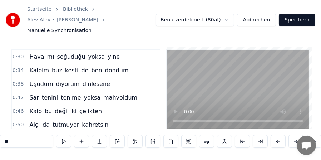
scroll to position [0, 12898]
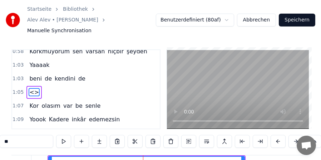
click at [34, 61] on span "Yaaaak" at bounding box center [39, 65] width 21 height 8
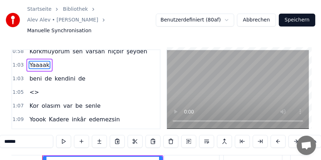
scroll to position [0, 12386]
click at [34, 74] on span "beni" at bounding box center [36, 78] width 14 height 8
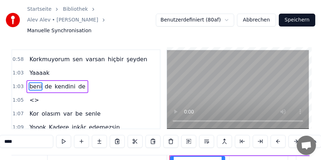
scroll to position [87, 0]
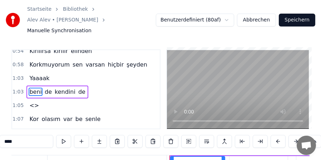
click at [30, 101] on span "<>" at bounding box center [34, 105] width 11 height 8
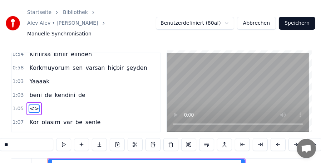
scroll to position [38, 0]
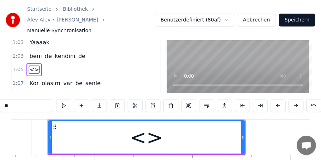
drag, startPoint x: 25, startPoint y: 98, endPoint x: 1, endPoint y: 100, distance: 23.7
click at [1, 100] on input "**" at bounding box center [27, 105] width 54 height 13
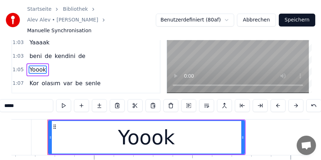
type input "*****"
click at [137, 63] on div "1:05 Yoook" at bounding box center [86, 70] width 148 height 14
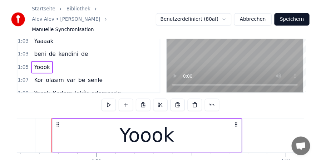
scroll to position [2, 0]
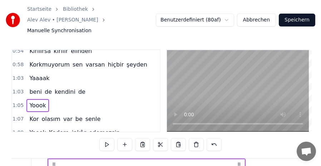
click at [60, 88] on span "kendini" at bounding box center [65, 92] width 22 height 8
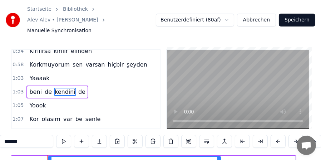
scroll to position [0, 12634]
click at [78, 88] on span "de" at bounding box center [82, 92] width 9 height 8
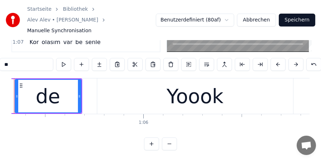
scroll to position [0, 12820]
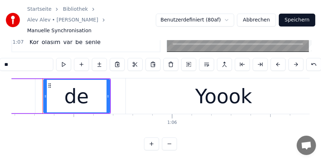
click at [234, 85] on div "Yoook" at bounding box center [223, 97] width 57 height 30
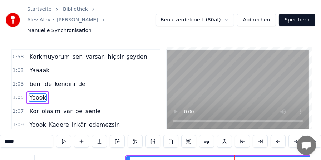
scroll to position [100, 0]
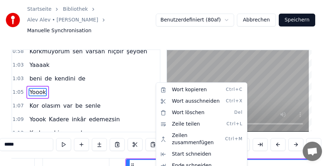
click at [146, 153] on html "Startseite Bibliothek Alev Alev • [PERSON_NAME] Manuelle Synchronisation Benutz…" at bounding box center [163, 120] width 327 height 244
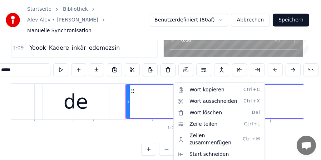
scroll to position [73, 0]
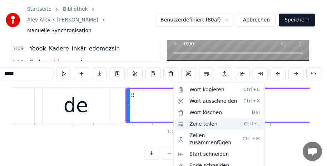
click at [191, 122] on div "Zeile teilen Ctrl+L" at bounding box center [219, 123] width 88 height 11
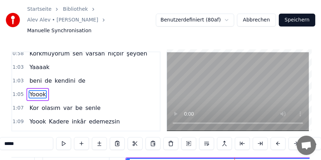
scroll to position [65, 0]
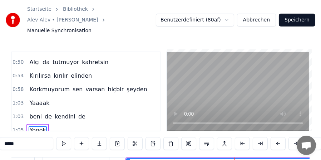
click at [30, 112] on span "beni" at bounding box center [36, 116] width 14 height 8
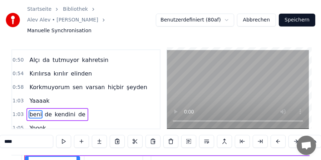
scroll to position [0, 12508]
click at [33, 124] on span "Yoook" at bounding box center [38, 128] width 18 height 8
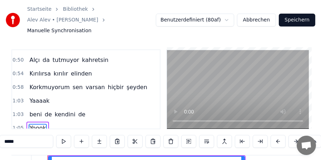
scroll to position [100, 0]
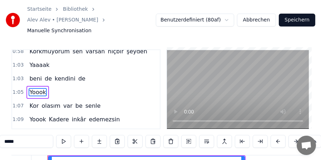
click at [32, 102] on span "Kor" at bounding box center [34, 106] width 11 height 8
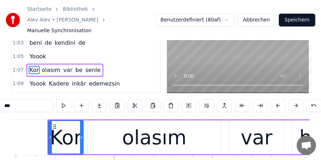
scroll to position [2, 0]
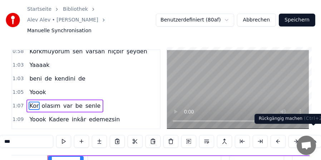
click at [314, 135] on button at bounding box center [313, 141] width 15 height 13
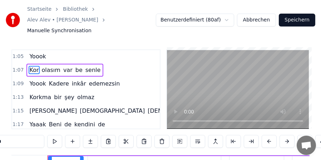
scroll to position [100, 0]
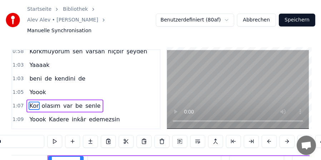
click at [34, 115] on span "Yoook" at bounding box center [38, 119] width 18 height 8
type input "*****"
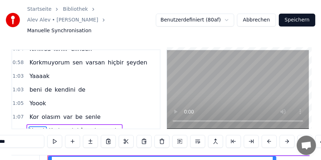
scroll to position [125, 0]
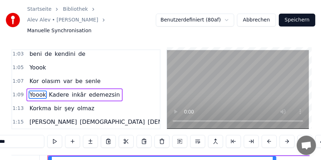
click at [35, 63] on span "Yoook" at bounding box center [38, 67] width 18 height 8
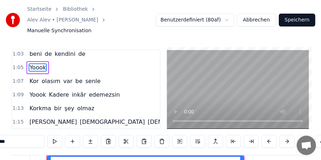
scroll to position [0, 12898]
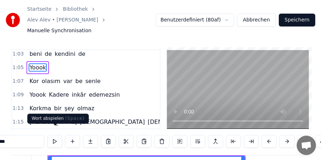
click at [54, 137] on button at bounding box center [54, 141] width 15 height 13
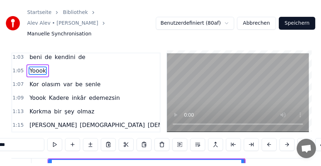
scroll to position [161, 0]
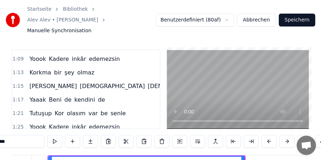
click at [54, 159] on circle at bounding box center [54, 162] width 0 height 0
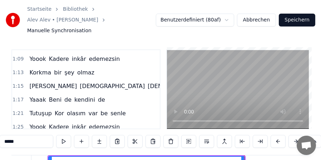
click at [169, 135] on button at bounding box center [170, 141] width 15 height 13
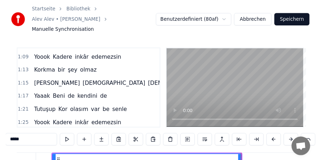
scroll to position [147, 0]
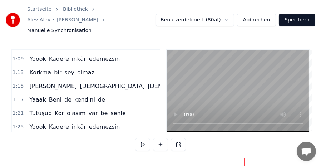
click at [33, 68] on span "Korkma" at bounding box center [40, 72] width 23 height 8
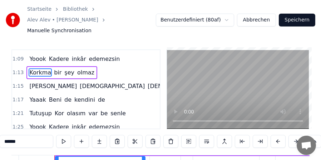
scroll to position [0, 14510]
click at [32, 55] on span "Yoook" at bounding box center [38, 59] width 18 height 8
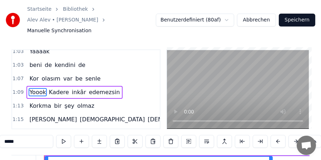
scroll to position [0, 13696]
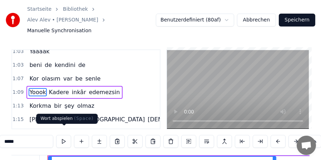
click at [65, 135] on button at bounding box center [63, 141] width 15 height 13
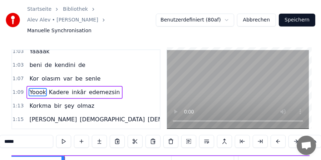
click at [65, 135] on button at bounding box center [63, 141] width 15 height 13
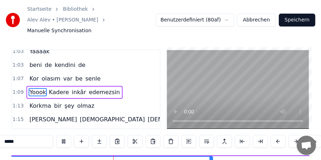
scroll to position [0, 13756]
click at [36, 102] on span "Korkma" at bounding box center [40, 106] width 23 height 8
type input "******"
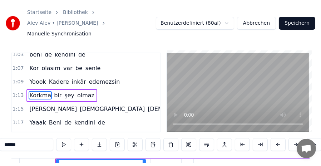
scroll to position [0, 14510]
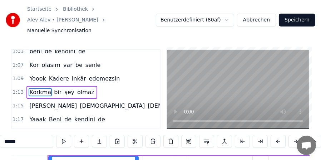
click at [38, 88] on span "Korkma" at bounding box center [40, 92] width 23 height 8
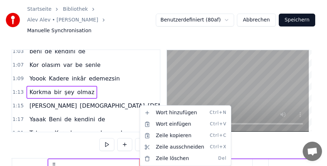
click at [35, 66] on html "Startseite Bibliothek Alev Alev • [PERSON_NAME] Manuelle Synchronisation Benutz…" at bounding box center [163, 120] width 327 height 244
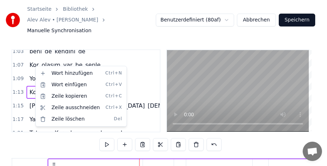
click at [29, 66] on html "Startseite Bibliothek Alev Alev • [PERSON_NAME] Manuelle Synchronisation Benutz…" at bounding box center [163, 120] width 327 height 244
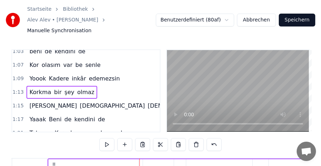
scroll to position [38, 0]
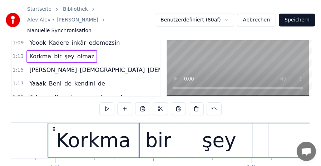
click at [33, 39] on span "Yoook" at bounding box center [38, 43] width 18 height 8
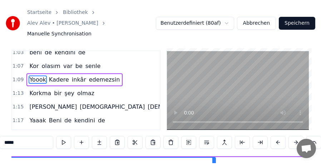
scroll to position [0, 13696]
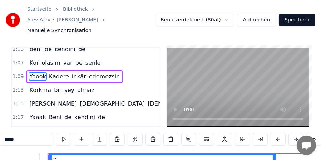
drag, startPoint x: 30, startPoint y: 132, endPoint x: 0, endPoint y: 134, distance: 30.5
click at [0, 134] on input "*****" at bounding box center [27, 139] width 54 height 13
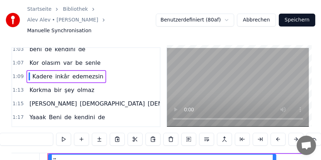
click at [29, 70] on div "Kadere inkâr edemezsin" at bounding box center [66, 76] width 80 height 13
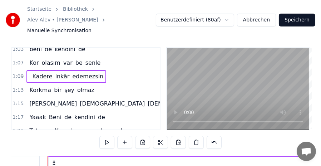
click at [32, 59] on span "Kor" at bounding box center [34, 63] width 11 height 8
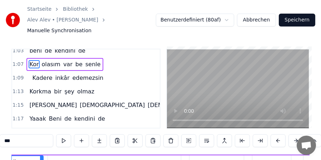
scroll to position [0, 13271]
click at [43, 60] on span "olasım" at bounding box center [51, 64] width 20 height 8
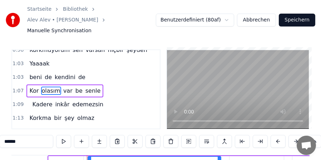
scroll to position [100, 0]
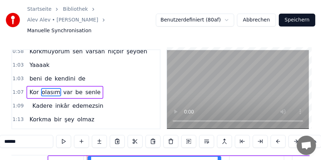
click at [63, 88] on span "var" at bounding box center [68, 92] width 11 height 8
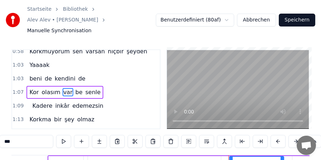
click at [75, 88] on span "be" at bounding box center [79, 92] width 9 height 8
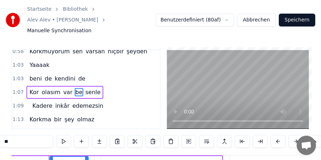
scroll to position [0, 13515]
click at [85, 88] on span "senle" at bounding box center [93, 92] width 17 height 8
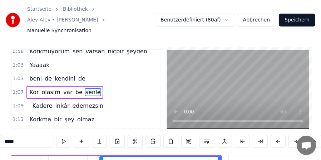
click at [37, 102] on span "Kadere" at bounding box center [41, 106] width 21 height 8
type input "******"
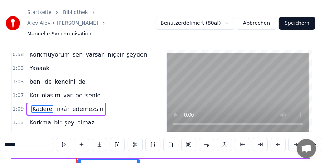
scroll to position [0, 14030]
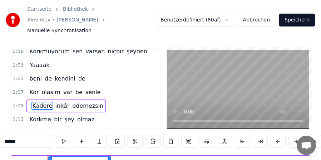
click at [29, 102] on span at bounding box center [29, 106] width 1 height 9
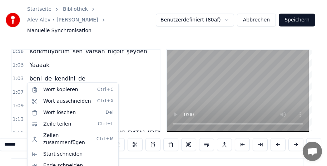
click at [59, 67] on html "Startseite Bibliothek Alev Alev • [PERSON_NAME] Manuelle Synchronisation Benutz…" at bounding box center [163, 120] width 327 height 244
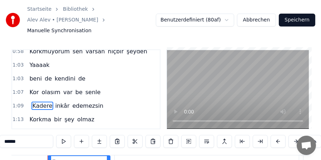
click at [18, 102] on span "1:09" at bounding box center [18, 105] width 11 height 7
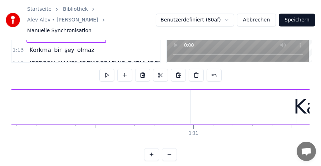
scroll to position [0, 13753]
click at [142, 92] on div at bounding box center [104, 107] width 227 height 34
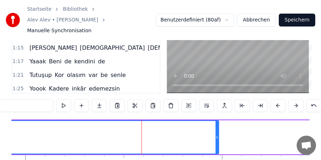
scroll to position [74, 0]
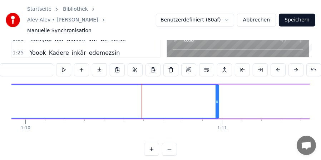
click at [169, 146] on button at bounding box center [169, 149] width 15 height 13
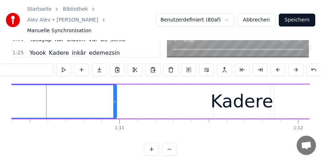
scroll to position [0, 12585]
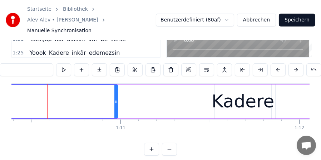
click at [169, 146] on button at bounding box center [169, 149] width 15 height 13
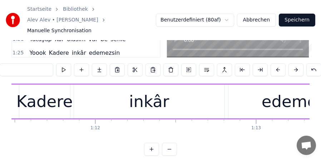
scroll to position [0, 11323]
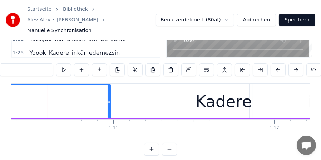
click at [160, 96] on div "Kadere inkâr edemezsin" at bounding box center [243, 101] width 639 height 35
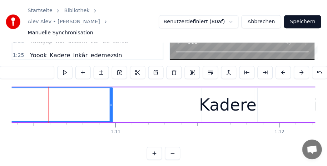
scroll to position [73, 0]
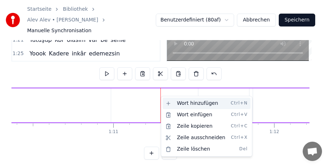
click at [180, 102] on div "Wort hinzufügen Ctrl+N" at bounding box center [207, 103] width 88 height 11
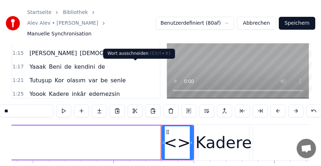
scroll to position [72, 0]
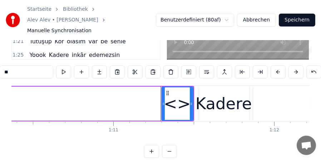
click at [112, 90] on div "<> Kadere inkâr edemezsin" at bounding box center [59, 103] width 270 height 35
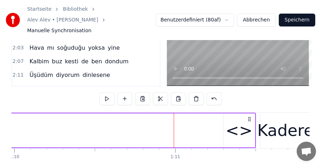
scroll to position [53, 0]
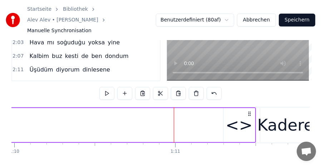
click at [237, 116] on div "<>" at bounding box center [239, 125] width 27 height 24
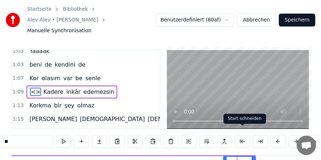
scroll to position [114, 0]
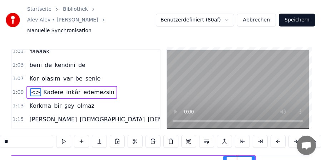
drag, startPoint x: 16, startPoint y: 135, endPoint x: 0, endPoint y: 134, distance: 15.8
click at [0, 135] on input "**" at bounding box center [27, 141] width 54 height 13
click at [85, 74] on span "senle" at bounding box center [93, 78] width 17 height 8
type input "*****"
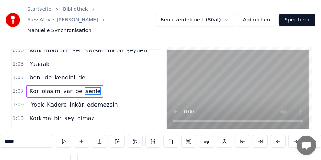
scroll to position [0, 10410]
click at [215, 90] on video at bounding box center [238, 89] width 142 height 79
click at [205, 87] on video at bounding box center [238, 89] width 142 height 79
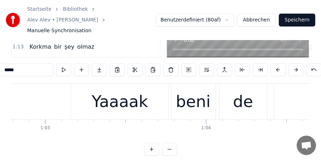
scroll to position [0, 10085]
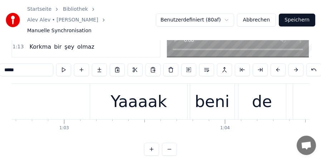
click at [126, 89] on div "Yaaaak" at bounding box center [139, 101] width 56 height 24
type input "******"
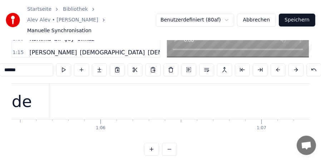
scroll to position [0, 10538]
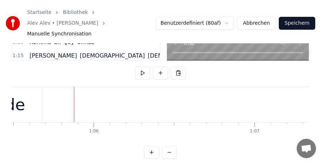
scroll to position [73, 0]
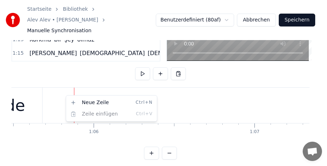
click at [35, 93] on html "Startseite Bibliothek Alev Alev • [PERSON_NAME] Manuelle Synchronisation Benutz…" at bounding box center [163, 49] width 327 height 244
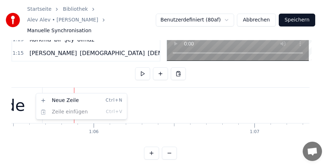
click at [35, 93] on html "Startseite Bibliothek Alev Alev • [PERSON_NAME] Manuelle Synchronisation Benutz…" at bounding box center [163, 49] width 327 height 244
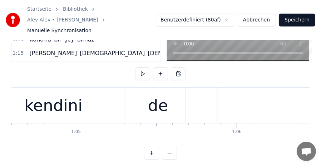
scroll to position [0, 10371]
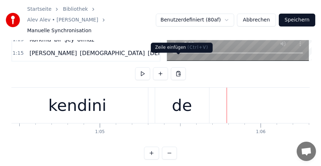
click at [181, 67] on button at bounding box center [178, 73] width 15 height 13
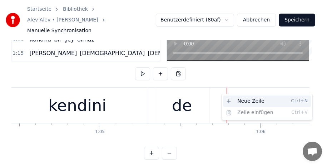
click at [232, 98] on div "Neue Zeile Ctrl+N" at bounding box center [267, 100] width 88 height 11
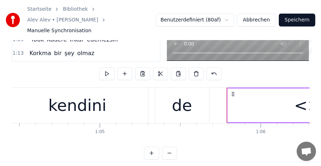
click at [169, 149] on button at bounding box center [169, 153] width 15 height 13
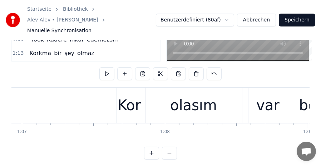
scroll to position [0, 9374]
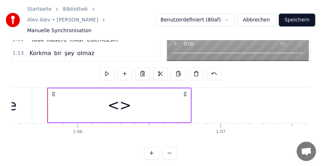
click at [169, 147] on button at bounding box center [169, 153] width 15 height 13
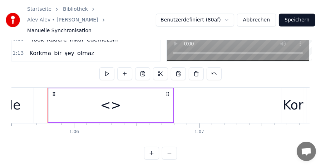
click at [169, 147] on button at bounding box center [169, 153] width 15 height 13
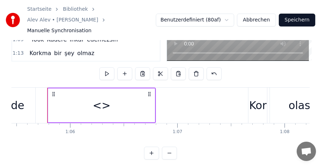
click at [169, 147] on button at bounding box center [169, 153] width 15 height 13
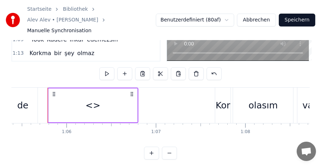
click at [169, 147] on button at bounding box center [169, 153] width 15 height 13
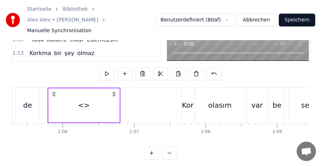
click at [169, 147] on button at bounding box center [169, 153] width 15 height 13
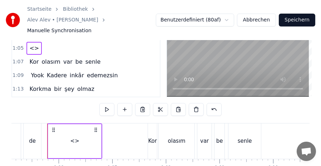
scroll to position [74, 0]
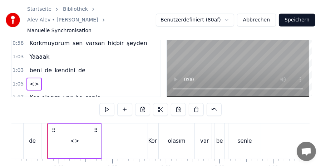
click at [34, 80] on span "<>" at bounding box center [34, 84] width 11 height 8
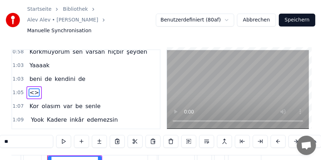
scroll to position [100, 0]
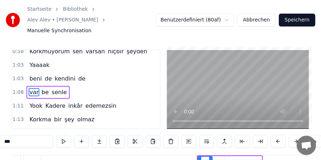
type input "**"
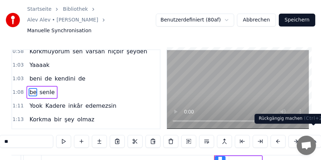
click at [314, 135] on button at bounding box center [313, 141] width 15 height 13
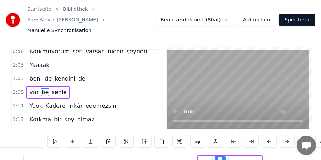
click at [314, 135] on div "**" at bounding box center [161, 141] width 340 height 13
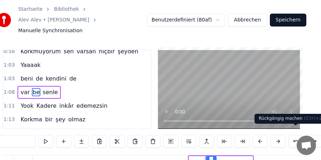
click at [293, 135] on button at bounding box center [296, 141] width 15 height 13
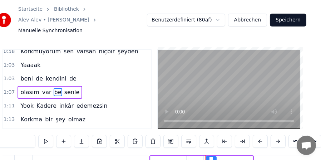
click at [293, 135] on button at bounding box center [296, 141] width 15 height 13
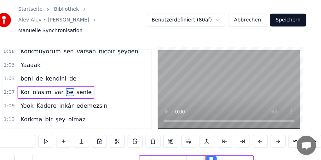
click at [293, 135] on button at bounding box center [296, 141] width 15 height 13
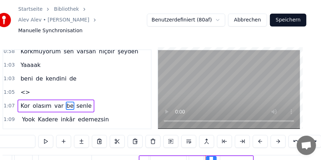
click at [293, 135] on button at bounding box center [296, 141] width 15 height 13
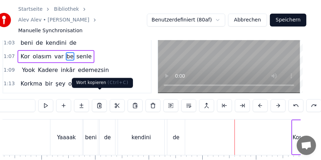
scroll to position [74, 9]
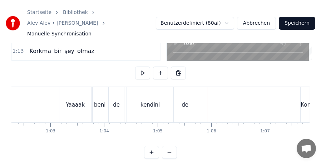
scroll to position [73, 0]
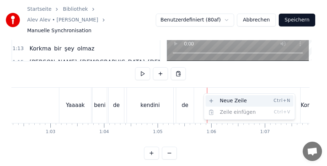
click at [218, 98] on div "Neue Zeile Ctrl+N" at bounding box center [250, 100] width 88 height 11
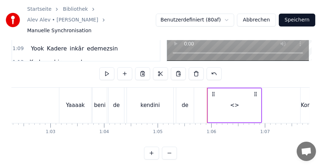
drag, startPoint x: 226, startPoint y: 98, endPoint x: 213, endPoint y: 98, distance: 13.6
click at [213, 98] on div "<>" at bounding box center [234, 105] width 53 height 34
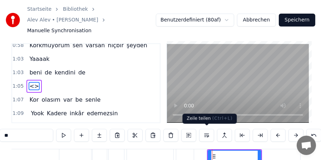
scroll to position [2, 0]
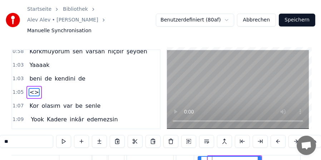
drag, startPoint x: 210, startPoint y: 154, endPoint x: 200, endPoint y: 153, distance: 10.0
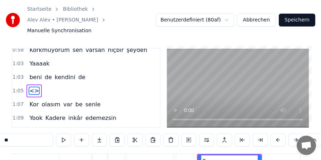
scroll to position [74, 0]
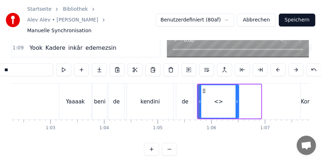
drag, startPoint x: 260, startPoint y: 92, endPoint x: 237, endPoint y: 90, distance: 22.3
click at [237, 90] on div at bounding box center [237, 101] width 3 height 33
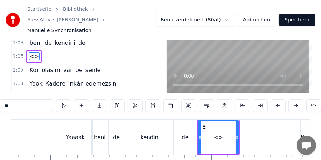
scroll to position [2, 0]
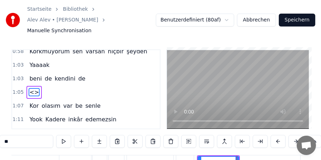
click at [25, 135] on input "**" at bounding box center [27, 141] width 54 height 13
type input "*"
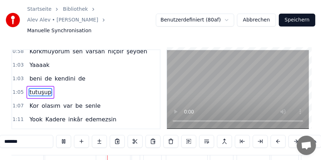
scroll to position [0, 3894]
click at [46, 115] on span "Kadere" at bounding box center [55, 119] width 21 height 8
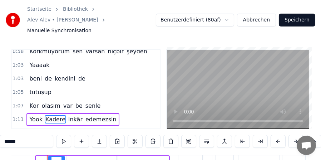
scroll to position [0, 3800]
click at [7, 135] on input "******" at bounding box center [27, 141] width 54 height 13
click at [5, 135] on input "*****" at bounding box center [27, 141] width 54 height 13
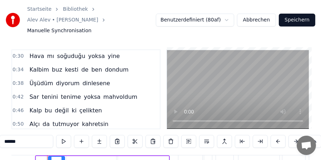
scroll to position [0, 0]
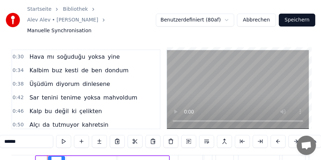
type input "******"
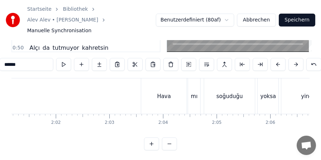
scroll to position [0, 6518]
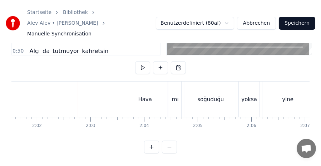
scroll to position [73, 0]
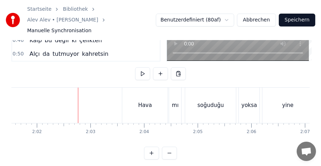
click at [147, 101] on div "Hava" at bounding box center [145, 105] width 14 height 8
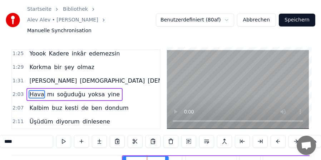
scroll to position [235, 0]
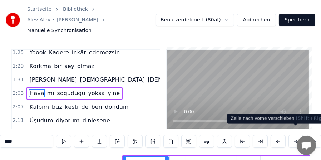
click at [294, 135] on button at bounding box center [296, 141] width 15 height 13
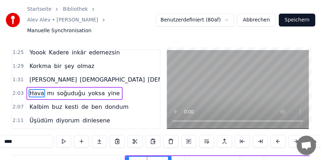
click at [294, 135] on button at bounding box center [296, 141] width 15 height 13
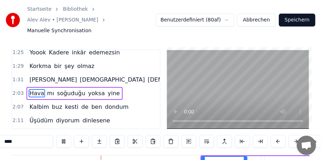
scroll to position [0, 6472]
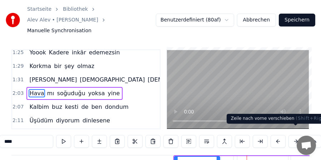
click at [291, 135] on button at bounding box center [296, 141] width 15 height 13
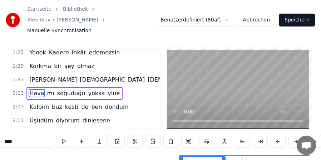
click at [291, 135] on button at bounding box center [296, 141] width 15 height 13
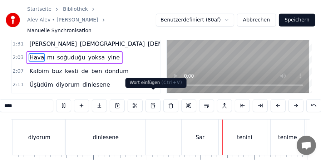
click at [221, 53] on video at bounding box center [238, 53] width 142 height 79
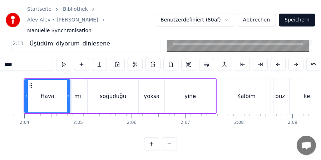
scroll to position [0, 6571]
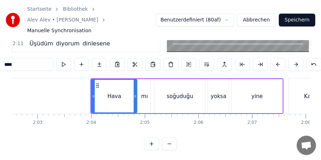
click at [187, 92] on div "soğuduğu" at bounding box center [180, 96] width 26 height 8
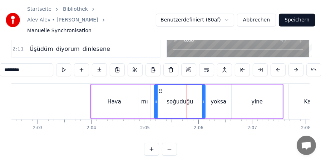
click at [108, 88] on div "Hava" at bounding box center [114, 101] width 45 height 34
type input "****"
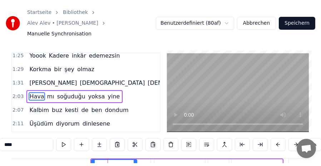
scroll to position [271, 0]
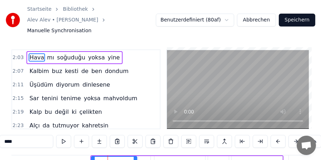
click at [14, 54] on span "2:03" at bounding box center [18, 57] width 11 height 7
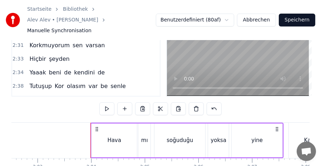
scroll to position [73, 0]
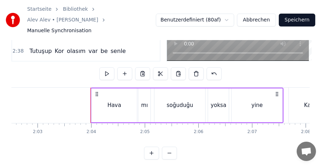
click at [155, 88] on div "Hava mı soğuduğu yoksa yine" at bounding box center [186, 105] width 193 height 35
click at [97, 91] on icon at bounding box center [97, 94] width 6 height 6
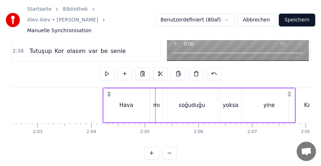
drag, startPoint x: 97, startPoint y: 82, endPoint x: 109, endPoint y: 83, distance: 11.8
click at [109, 91] on icon at bounding box center [109, 94] width 6 height 6
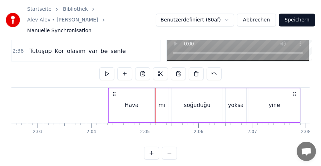
drag, startPoint x: 96, startPoint y: 83, endPoint x: 113, endPoint y: 83, distance: 16.8
click at [113, 94] on circle at bounding box center [113, 94] width 0 height 0
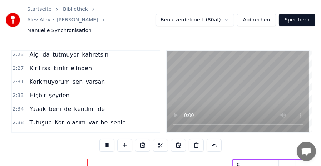
scroll to position [0, 6448]
click at [253, 14] on button "Abbrechen" at bounding box center [256, 20] width 39 height 13
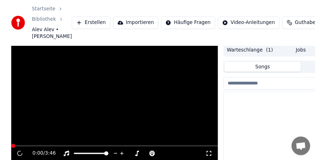
scroll to position [71, 0]
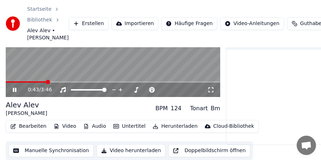
click at [46, 82] on span at bounding box center [113, 81] width 215 height 1
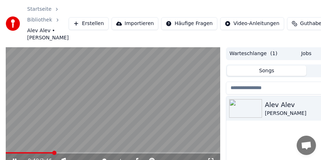
scroll to position [36, 0]
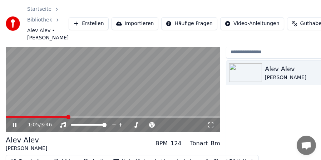
click at [67, 116] on span at bounding box center [113, 116] width 215 height 1
click at [40, 116] on video at bounding box center [113, 71] width 215 height 121
click at [36, 116] on video at bounding box center [113, 71] width 215 height 121
click at [36, 117] on span at bounding box center [21, 116] width 30 height 1
click at [21, 117] on span at bounding box center [23, 117] width 4 height 4
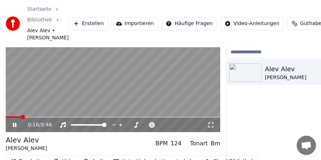
click at [19, 117] on span at bounding box center [13, 116] width 15 height 1
click at [34, 117] on span at bounding box center [113, 116] width 215 height 1
click at [30, 117] on span at bounding box center [32, 117] width 4 height 4
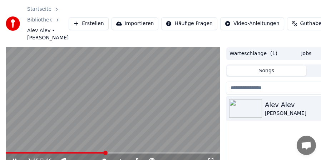
click at [105, 153] on span at bounding box center [113, 152] width 215 height 1
click at [114, 152] on span at bounding box center [113, 152] width 215 height 1
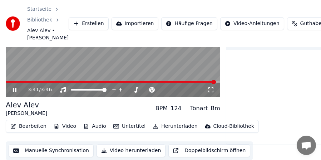
click at [34, 129] on button "Bearbeiten" at bounding box center [29, 126] width 42 height 10
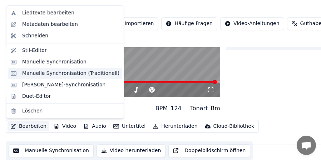
click at [63, 73] on div "Manuelle Synchronisation (Traditionell)" at bounding box center [70, 73] width 97 height 7
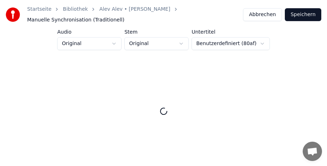
click at [251, 43] on html "Startseite Bibliothek Alev Alev • [PERSON_NAME] Manuelle Synchronisation (Tradi…" at bounding box center [163, 86] width 327 height 172
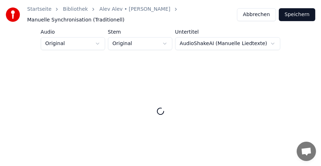
click at [261, 43] on html "Startseite Bibliothek Alev Alev • [PERSON_NAME] Manuelle Synchronisation (Tradi…" at bounding box center [160, 86] width 321 height 172
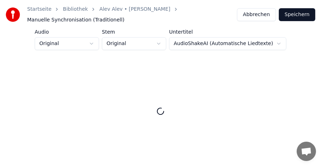
click at [260, 43] on html "Startseite Bibliothek Alev Alev • [PERSON_NAME] Manuelle Synchronisation (Tradi…" at bounding box center [160, 86] width 321 height 172
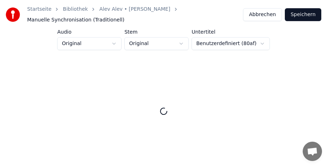
click at [181, 43] on html "Startseite Bibliothek Alev Alev • [PERSON_NAME] Manuelle Synchronisation (Tradi…" at bounding box center [163, 86] width 327 height 172
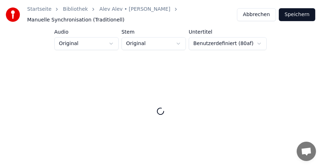
click at [181, 43] on html "Startseite Bibliothek Alev Alev • [PERSON_NAME] Manuelle Synchronisation (Tradi…" at bounding box center [160, 86] width 321 height 172
click at [113, 44] on html "Startseite Bibliothek Alev Alev • [PERSON_NAME] Manuelle Synchronisation (Tradi…" at bounding box center [160, 86] width 321 height 172
click at [115, 43] on html "Startseite Bibliothek Alev Alev • [PERSON_NAME] Manuelle Synchronisation (Tradi…" at bounding box center [160, 86] width 321 height 172
click at [109, 43] on html "Startseite Bibliothek Alev Alev • [PERSON_NAME] Manuelle Synchronisation (Tradi…" at bounding box center [160, 86] width 321 height 172
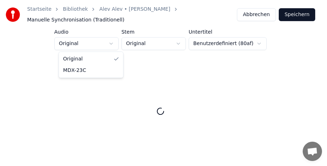
click at [264, 17] on html "Startseite Bibliothek Alev Alev • [PERSON_NAME] Manuelle Synchronisation (Tradi…" at bounding box center [163, 86] width 327 height 172
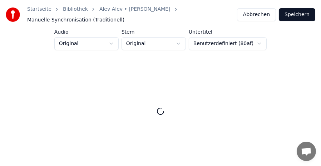
click at [264, 17] on button "Abbrechen" at bounding box center [256, 14] width 39 height 13
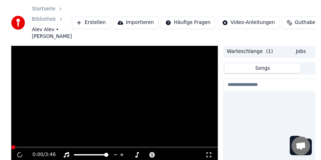
scroll to position [60, 0]
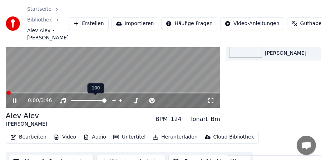
click at [74, 73] on video at bounding box center [113, 47] width 215 height 121
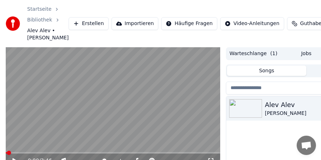
scroll to position [36, 0]
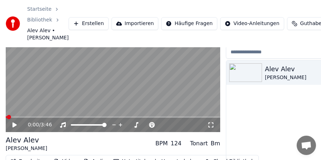
click at [14, 124] on icon at bounding box center [15, 124] width 4 height 5
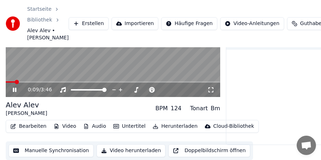
scroll to position [35, 0]
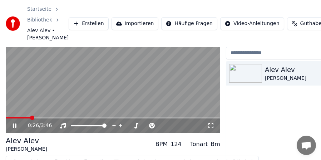
click at [30, 118] on span at bounding box center [113, 117] width 215 height 1
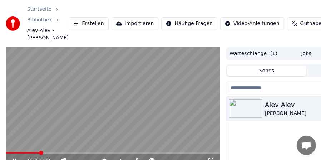
scroll to position [36, 0]
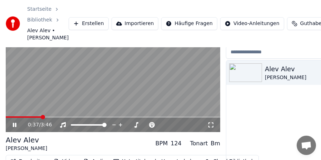
click at [13, 125] on icon at bounding box center [15, 125] width 4 height 4
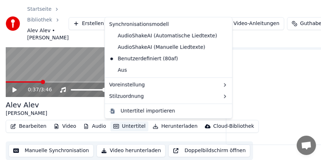
click at [121, 126] on button "Untertitel" at bounding box center [129, 126] width 38 height 10
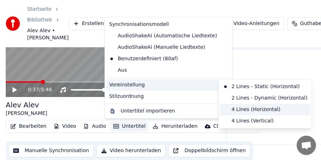
click at [234, 108] on div "4 Lines (Horizontal)" at bounding box center [265, 109] width 90 height 11
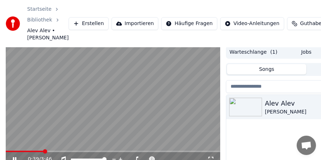
scroll to position [36, 0]
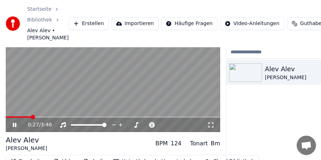
click at [31, 116] on span at bounding box center [19, 116] width 26 height 1
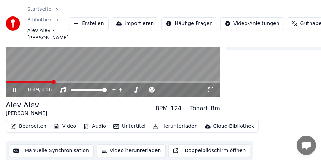
click at [132, 128] on button "Untertitel" at bounding box center [129, 126] width 38 height 10
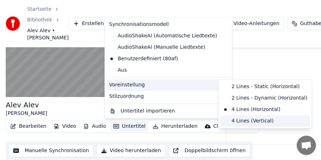
click at [237, 122] on div "4 Lines (Vertical)" at bounding box center [265, 120] width 90 height 11
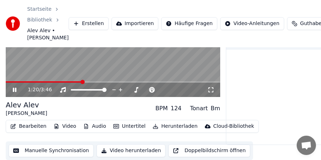
click at [124, 123] on button "Untertitel" at bounding box center [129, 126] width 38 height 10
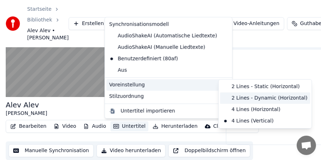
click at [242, 97] on div "2 Lines - Dynamic (Horizontal)" at bounding box center [265, 97] width 90 height 11
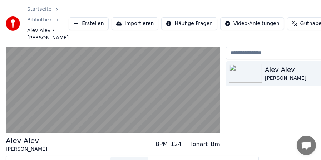
scroll to position [0, 0]
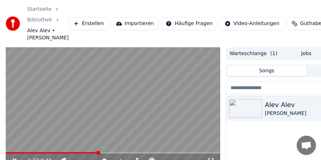
click at [25, 153] on span at bounding box center [52, 152] width 92 height 1
click at [110, 153] on span at bounding box center [113, 152] width 215 height 1
click at [117, 153] on span at bounding box center [113, 152] width 215 height 1
click at [121, 152] on span at bounding box center [113, 152] width 215 height 1
click at [116, 153] on span at bounding box center [61, 152] width 111 height 1
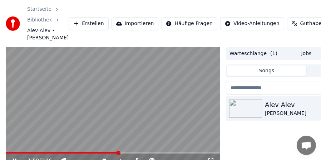
click at [118, 153] on span at bounding box center [62, 152] width 113 height 1
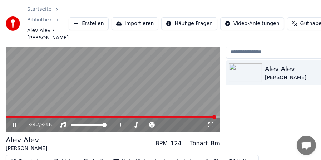
scroll to position [71, 0]
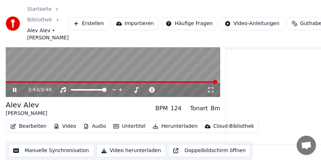
click at [133, 128] on button "Untertitel" at bounding box center [129, 126] width 38 height 10
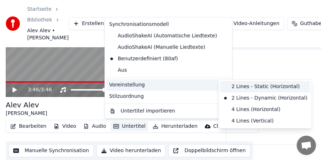
click at [234, 86] on div "2 Lines - Static (Horizontal)" at bounding box center [265, 86] width 90 height 11
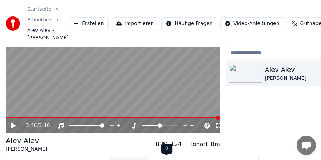
scroll to position [0, 0]
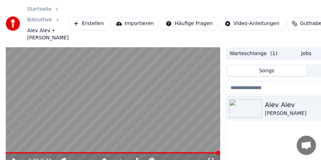
click at [29, 138] on video at bounding box center [113, 107] width 215 height 121
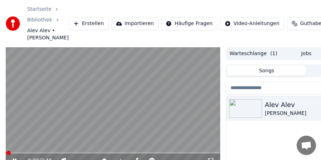
click at [40, 152] on span at bounding box center [113, 152] width 215 height 1
click at [33, 153] on span at bounding box center [20, 152] width 28 height 1
click at [29, 152] on span at bounding box center [20, 152] width 29 height 1
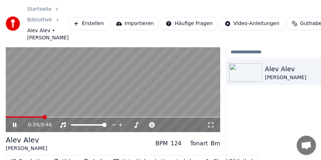
click at [55, 99] on video at bounding box center [113, 71] width 215 height 121
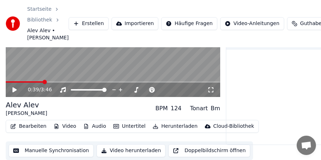
click at [31, 127] on button "Bearbeiten" at bounding box center [29, 126] width 42 height 10
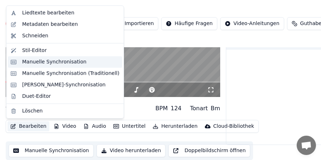
click at [59, 61] on div "Manuelle Synchronisation" at bounding box center [54, 61] width 64 height 7
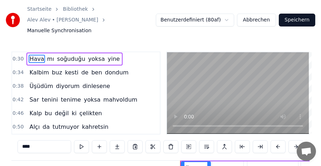
scroll to position [0, 1607]
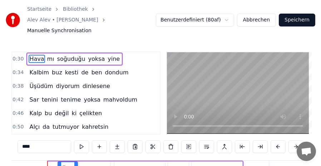
drag, startPoint x: 50, startPoint y: 158, endPoint x: 60, endPoint y: 157, distance: 9.7
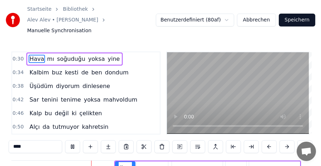
scroll to position [0, 1556]
drag, startPoint x: 109, startPoint y: 157, endPoint x: 119, endPoint y: 157, distance: 9.3
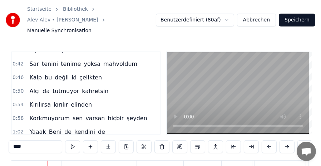
scroll to position [0, 0]
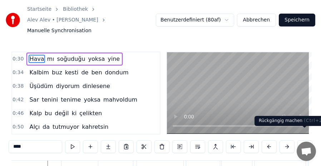
click at [300, 140] on button at bounding box center [305, 146] width 15 height 13
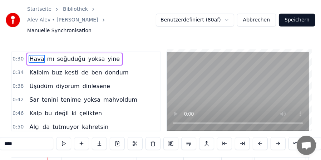
click at [292, 137] on button at bounding box center [296, 143] width 15 height 13
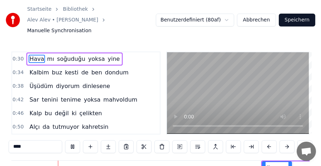
scroll to position [0, 1394]
click at [182, 93] on video at bounding box center [238, 93] width 142 height 82
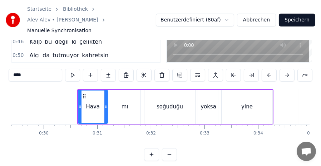
scroll to position [0, 0]
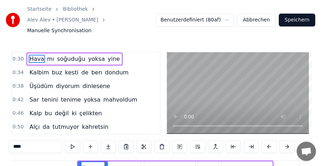
click at [14, 55] on span "0:30" at bounding box center [18, 58] width 11 height 7
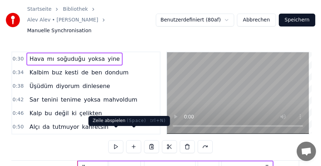
click at [108, 136] on div "0:30 Hava mı soğuduğu yoksa yine 0:34 Kalbim buz kesti de ben dondum 0:38 Üşüdü…" at bounding box center [160, 141] width 298 height 181
click at [113, 140] on button at bounding box center [115, 146] width 15 height 13
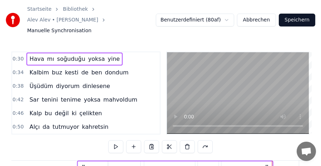
click at [83, 159] on circle at bounding box center [83, 167] width 0 height 0
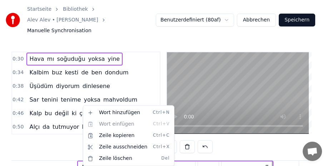
click at [74, 134] on html "Startseite Bibliothek Alev Alev • [PERSON_NAME] Manuelle Synchronisation Benutz…" at bounding box center [163, 122] width 327 height 244
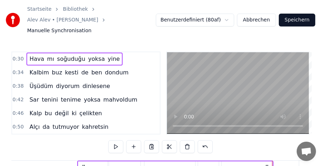
click at [17, 55] on span "0:30" at bounding box center [18, 58] width 11 height 7
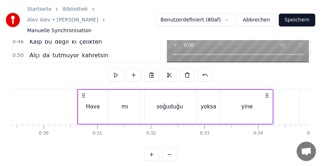
scroll to position [73, 0]
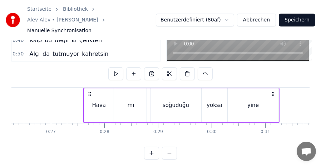
drag, startPoint x: 60, startPoint y: 82, endPoint x: 45, endPoint y: 83, distance: 15.0
click at [87, 91] on icon at bounding box center [90, 94] width 6 height 6
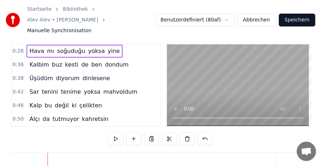
scroll to position [0, 0]
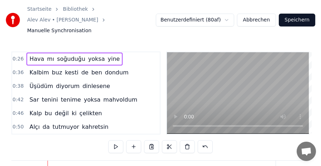
click at [19, 55] on span "0:26" at bounding box center [18, 58] width 11 height 7
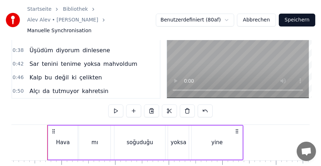
click at [201, 129] on div "yine" at bounding box center [217, 143] width 51 height 34
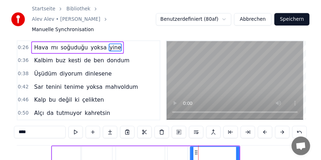
scroll to position [0, 0]
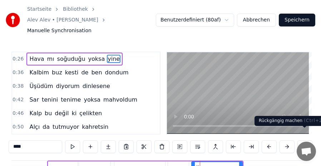
click at [308, 140] on button at bounding box center [305, 146] width 15 height 13
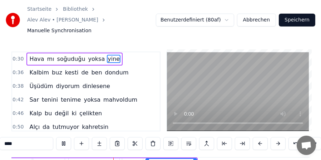
scroll to position [0, 1686]
click at [177, 91] on video at bounding box center [238, 91] width 142 height 79
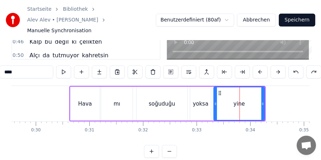
scroll to position [0, 1571]
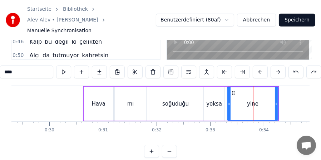
click at [99, 89] on div "Hava" at bounding box center [98, 104] width 29 height 34
type input "****"
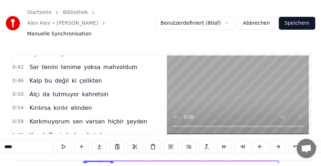
scroll to position [0, 0]
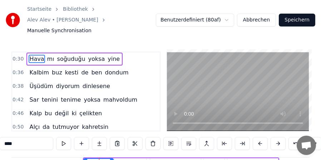
click at [14, 55] on span "0:30" at bounding box center [18, 58] width 11 height 7
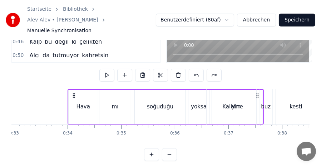
scroll to position [0, 1774]
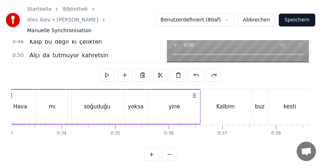
drag, startPoint x: 272, startPoint y: 84, endPoint x: 194, endPoint y: 77, distance: 78.6
click at [194, 77] on div "0:30 Hava mı soğuduğu yoksa yine 0:36 Kalbim buz kesti de ben dondum 0:38 Üşüdü…" at bounding box center [160, 70] width 298 height 181
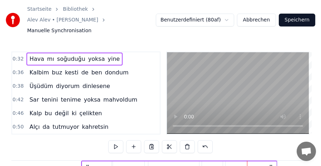
scroll to position [36, 0]
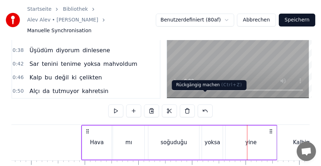
click at [205, 104] on button at bounding box center [205, 110] width 15 height 13
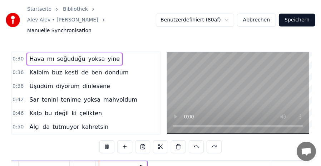
scroll to position [0, 1716]
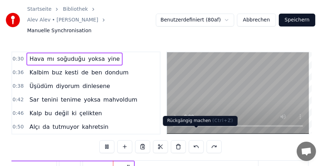
click at [196, 140] on button at bounding box center [196, 146] width 15 height 13
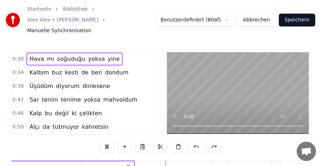
click at [196, 140] on button at bounding box center [196, 146] width 15 height 13
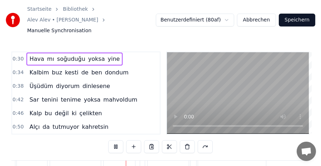
scroll to position [0, 2460]
click at [265, 14] on button "Abbrechen" at bounding box center [256, 20] width 39 height 13
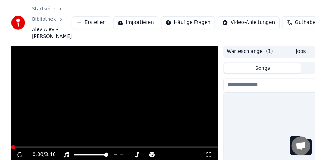
scroll to position [60, 0]
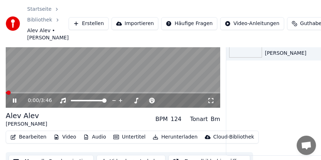
click at [35, 67] on video at bounding box center [113, 47] width 215 height 121
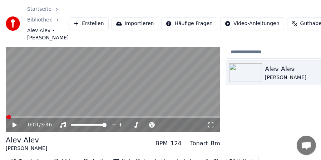
scroll to position [71, 0]
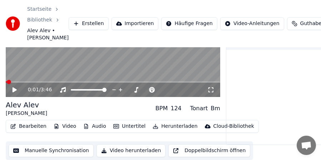
click at [31, 127] on button "Bearbeiten" at bounding box center [29, 126] width 42 height 10
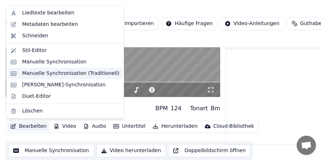
click at [54, 73] on div "Manuelle Synchronisation (Traditionell)" at bounding box center [70, 73] width 97 height 7
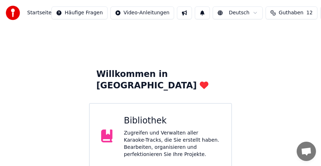
click at [182, 129] on div "Zugreifen und Verwalten aller Karaoke-Tracks, die Sie erstellt haben. Bearbeite…" at bounding box center [172, 143] width 96 height 29
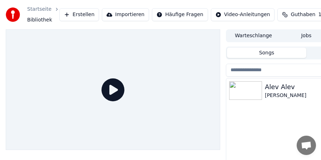
click at [306, 92] on div "[PERSON_NAME]" at bounding box center [321, 95] width 112 height 7
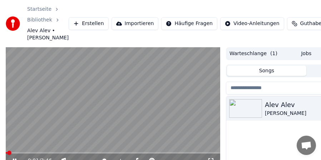
click at [48, 122] on video at bounding box center [113, 107] width 215 height 121
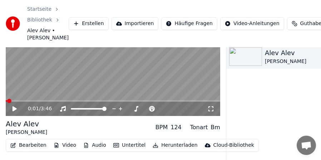
scroll to position [71, 0]
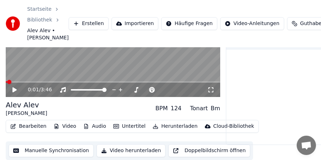
click at [50, 149] on button "Manuelle Synchronisation" at bounding box center [51, 150] width 85 height 13
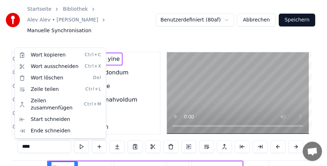
click at [158, 110] on html "Startseite Bibliothek Alev Alev • [PERSON_NAME] Manuelle Synchronisation Benutz…" at bounding box center [163, 122] width 327 height 244
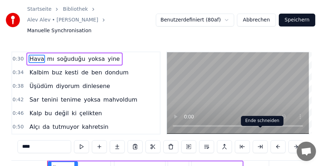
click at [261, 140] on button at bounding box center [260, 146] width 15 height 13
click at [240, 140] on button at bounding box center [242, 146] width 15 height 13
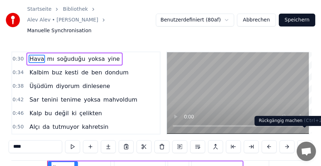
click at [306, 140] on button at bounding box center [305, 146] width 15 height 13
click at [285, 140] on button at bounding box center [287, 146] width 15 height 13
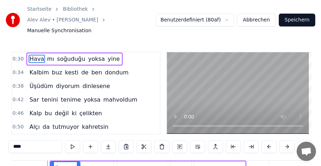
click at [285, 140] on button at bounding box center [287, 146] width 15 height 13
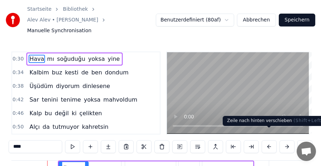
click at [270, 140] on button at bounding box center [269, 146] width 15 height 13
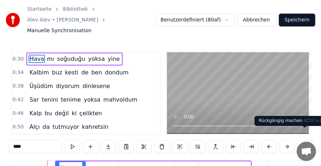
click at [301, 140] on button at bounding box center [305, 146] width 15 height 13
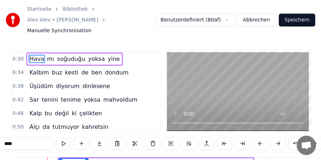
click at [293, 137] on button at bounding box center [296, 143] width 15 height 13
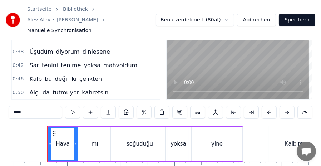
scroll to position [36, 0]
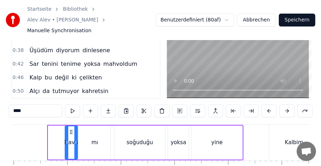
drag, startPoint x: 49, startPoint y: 131, endPoint x: 66, endPoint y: 132, distance: 16.8
click at [66, 139] on icon at bounding box center [66, 142] width 3 height 6
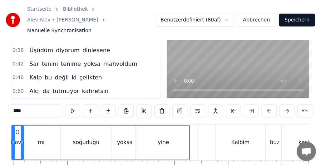
click at [35, 132] on div "mı" at bounding box center [40, 143] width 31 height 34
type input "**"
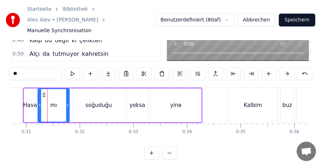
scroll to position [73, 0]
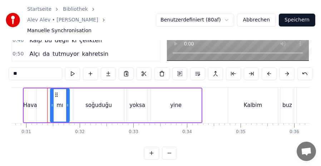
drag, startPoint x: 39, startPoint y: 97, endPoint x: 51, endPoint y: 96, distance: 12.5
click at [51, 102] on icon at bounding box center [52, 105] width 3 height 6
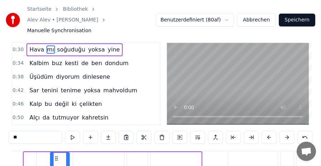
scroll to position [0, 0]
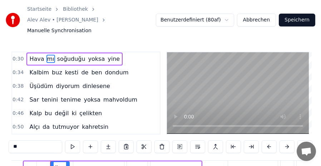
drag, startPoint x: 31, startPoint y: 158, endPoint x: 38, endPoint y: 158, distance: 7.2
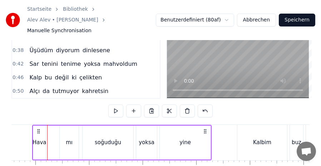
scroll to position [72, 0]
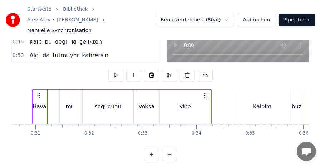
click at [44, 103] on div "Hava" at bounding box center [40, 107] width 14 height 8
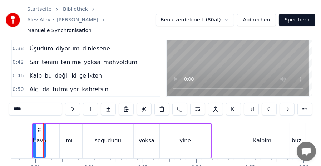
scroll to position [0, 1635]
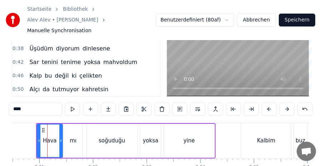
drag, startPoint x: 46, startPoint y: 129, endPoint x: 59, endPoint y: 129, distance: 12.9
click at [59, 138] on icon at bounding box center [60, 141] width 3 height 6
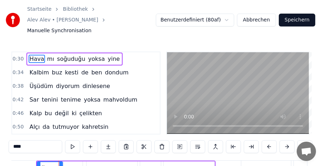
scroll to position [36, 0]
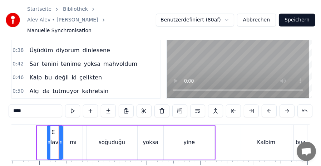
drag, startPoint x: 39, startPoint y: 132, endPoint x: 49, endPoint y: 133, distance: 10.1
click at [49, 139] on icon at bounding box center [49, 142] width 3 height 6
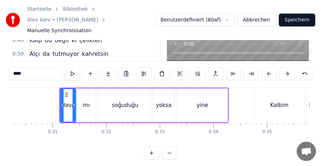
scroll to position [0, 1618]
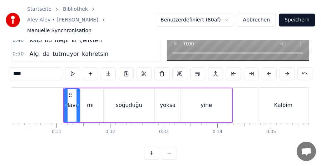
click at [211, 92] on div "yine" at bounding box center [206, 105] width 51 height 34
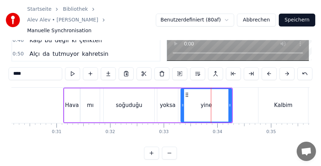
scroll to position [73, 0]
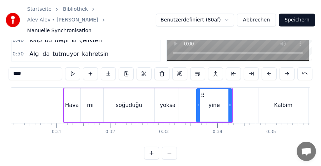
drag, startPoint x: 182, startPoint y: 94, endPoint x: 198, endPoint y: 95, distance: 15.8
click at [198, 102] on icon at bounding box center [198, 105] width 3 height 6
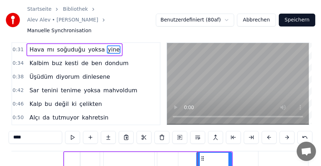
scroll to position [0, 0]
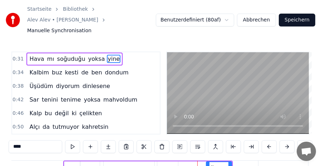
drag, startPoint x: 198, startPoint y: 158, endPoint x: 207, endPoint y: 158, distance: 9.7
drag, startPoint x: 207, startPoint y: 158, endPoint x: 200, endPoint y: 158, distance: 7.5
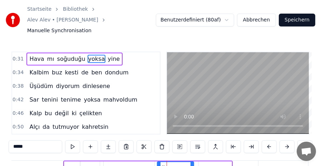
drag, startPoint x: 176, startPoint y: 159, endPoint x: 192, endPoint y: 159, distance: 15.7
drag, startPoint x: 159, startPoint y: 159, endPoint x: 177, endPoint y: 159, distance: 17.9
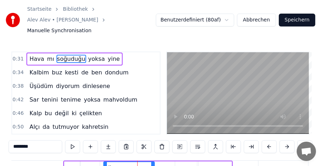
drag, startPoint x: 132, startPoint y: 157, endPoint x: 146, endPoint y: 157, distance: 14.0
drag, startPoint x: 153, startPoint y: 157, endPoint x: 172, endPoint y: 157, distance: 19.0
drag, startPoint x: 105, startPoint y: 159, endPoint x: 137, endPoint y: 157, distance: 32.6
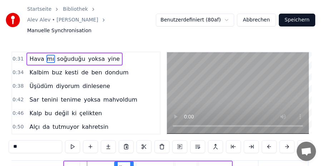
drag, startPoint x: 85, startPoint y: 156, endPoint x: 119, endPoint y: 154, distance: 34.0
click at [119, 165] on icon at bounding box center [121, 168] width 6 height 6
type input "****"
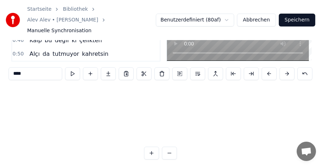
scroll to position [74, 1618]
drag, startPoint x: 70, startPoint y: 156, endPoint x: 94, endPoint y: 103, distance: 58.3
click at [94, 103] on div "Hava mı soğuduğu yoksa yine Kalbim buz kesti de ben dondum Üşüdüm diyorum dinle…" at bounding box center [160, 114] width 298 height 54
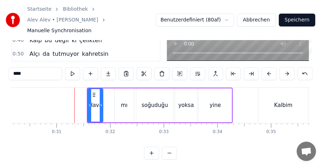
scroll to position [37, 0]
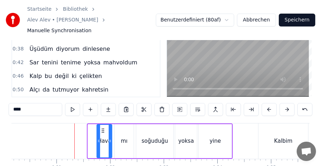
drag, startPoint x: 93, startPoint y: 118, endPoint x: 103, endPoint y: 118, distance: 9.3
click at [103, 128] on icon at bounding box center [103, 131] width 6 height 6
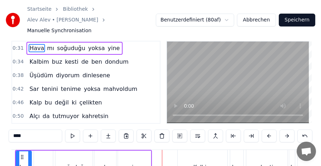
scroll to position [0, 0]
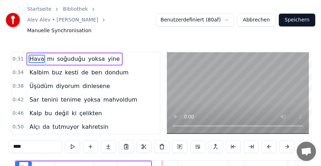
click at [18, 55] on span "0:31" at bounding box center [18, 58] width 11 height 7
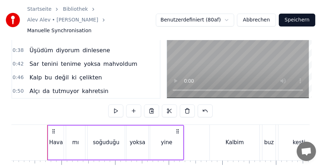
scroll to position [72, 0]
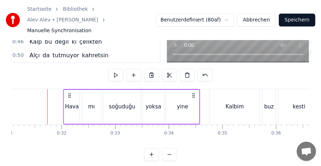
drag, startPoint x: 178, startPoint y: 84, endPoint x: 194, endPoint y: 84, distance: 16.1
click at [194, 93] on icon at bounding box center [194, 96] width 6 height 6
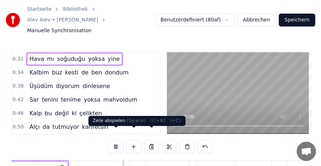
scroll to position [0, 1837]
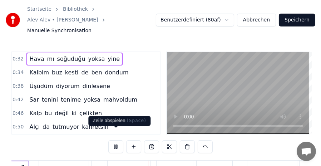
click at [117, 140] on button at bounding box center [115, 146] width 15 height 13
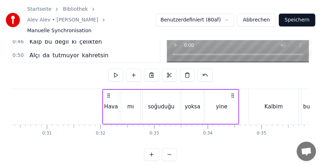
scroll to position [0, 1589]
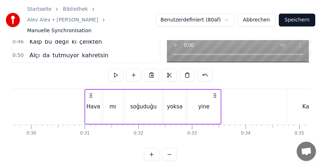
drag, startPoint x: 147, startPoint y: 84, endPoint x: 91, endPoint y: 85, distance: 55.8
click at [91, 93] on icon at bounding box center [91, 96] width 6 height 6
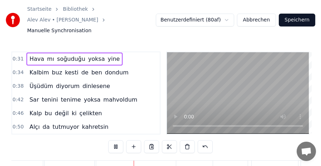
scroll to position [73, 0]
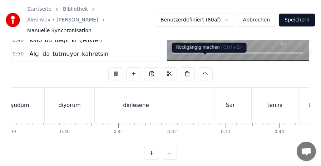
click at [204, 67] on button at bounding box center [205, 73] width 15 height 13
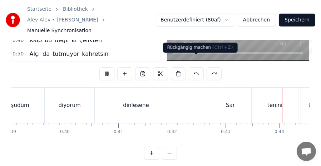
click at [198, 67] on button at bounding box center [196, 73] width 15 height 13
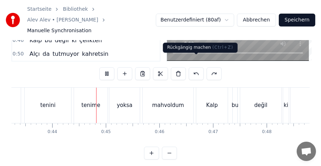
scroll to position [0, 2324]
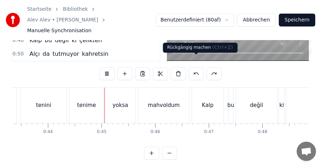
click at [196, 67] on button at bounding box center [196, 73] width 15 height 13
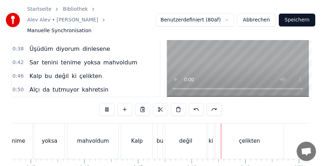
click at [210, 58] on video at bounding box center [238, 56] width 142 height 82
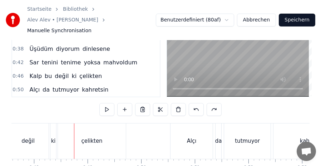
scroll to position [0, 2559]
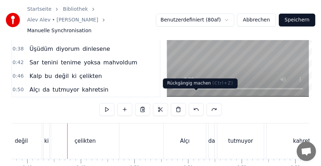
click at [194, 103] on button at bounding box center [196, 109] width 15 height 13
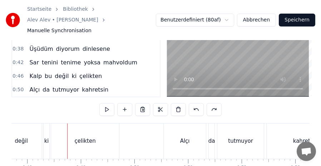
click at [194, 103] on button at bounding box center [196, 109] width 15 height 13
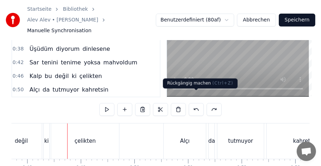
click at [196, 103] on button at bounding box center [196, 109] width 15 height 13
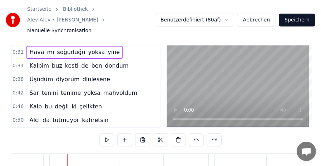
scroll to position [0, 0]
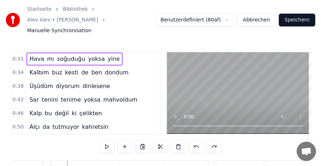
click at [260, 14] on button "Abbrechen" at bounding box center [256, 20] width 39 height 13
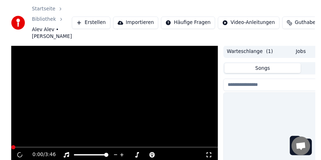
scroll to position [60, 0]
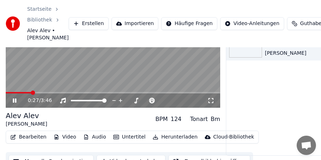
click at [31, 92] on span at bounding box center [113, 92] width 215 height 1
click at [68, 68] on video at bounding box center [113, 47] width 215 height 121
click at [24, 137] on button "Bearbeiten" at bounding box center [29, 137] width 42 height 10
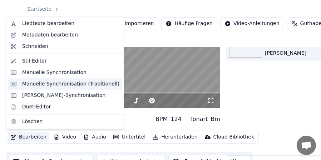
click at [45, 84] on div "Manuelle Synchronisation (Traditionell)" at bounding box center [70, 83] width 97 height 7
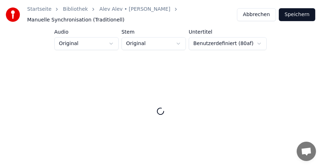
click at [262, 15] on button "Abbrechen" at bounding box center [256, 14] width 39 height 13
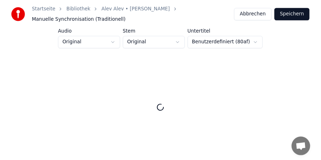
scroll to position [60, 0]
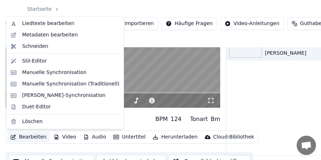
click at [26, 134] on button "Bearbeiten" at bounding box center [29, 137] width 42 height 10
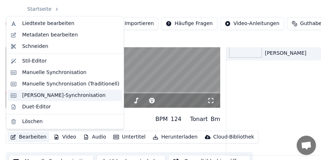
click at [75, 95] on div "[PERSON_NAME]-Synchronisation" at bounding box center [63, 95] width 83 height 7
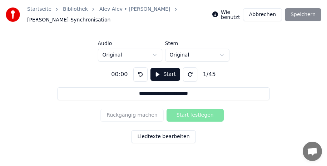
click at [271, 16] on button "Abbrechen" at bounding box center [262, 14] width 39 height 13
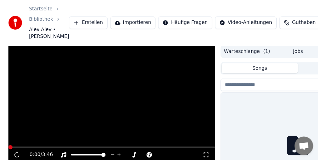
scroll to position [60, 0]
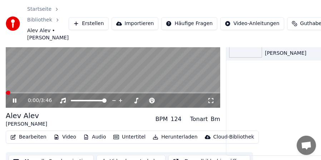
click at [28, 66] on video at bounding box center [113, 47] width 215 height 121
click at [23, 138] on button "Bearbeiten" at bounding box center [29, 137] width 42 height 10
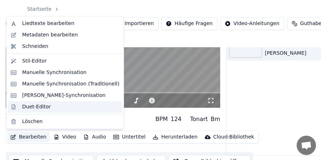
click at [36, 106] on div "Duet-Editor" at bounding box center [36, 106] width 29 height 7
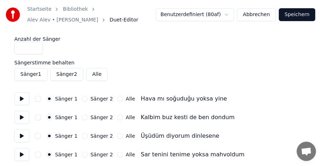
click at [23, 98] on button at bounding box center [21, 98] width 15 height 13
click at [21, 116] on button at bounding box center [21, 117] width 15 height 13
click at [37, 52] on input "*" at bounding box center [28, 47] width 29 height 13
click at [36, 49] on input "*" at bounding box center [28, 47] width 29 height 13
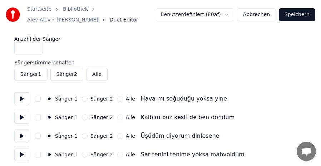
click at [35, 45] on input "*" at bounding box center [28, 47] width 29 height 13
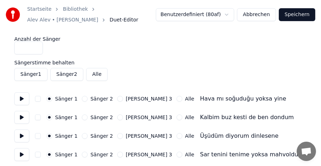
type input "*"
click at [35, 50] on input "*" at bounding box center [28, 47] width 29 height 13
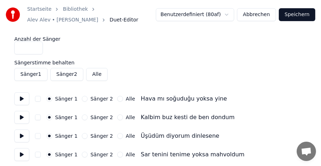
click at [260, 15] on button "Abbrechen" at bounding box center [256, 14] width 39 height 13
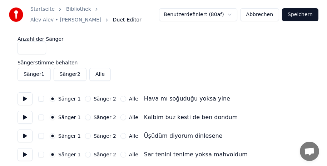
scroll to position [60, 0]
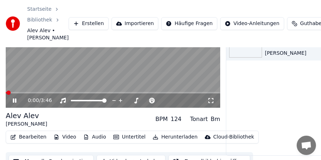
click at [59, 68] on video at bounding box center [113, 47] width 215 height 121
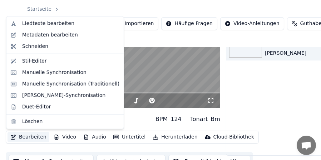
click at [35, 138] on button "Bearbeiten" at bounding box center [29, 137] width 42 height 10
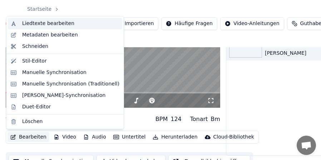
click at [45, 25] on div "Liedtexte bearbeiten" at bounding box center [48, 23] width 52 height 7
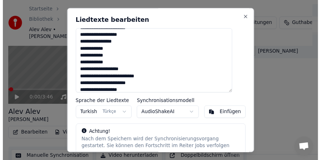
scroll to position [261, 0]
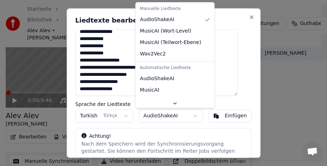
click at [189, 106] on body "Startseite Bibliothek Alev Alev • Hande Yener Erstellen Importieren Häufige Fra…" at bounding box center [160, 23] width 321 height 166
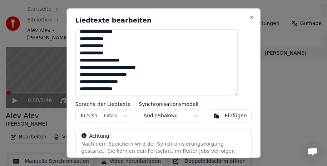
click at [223, 102] on body "Startseite Bibliothek Alev Alev • Hande Yener Erstellen Importieren Häufige Fra…" at bounding box center [160, 23] width 321 height 166
click at [249, 16] on button "Close" at bounding box center [252, 17] width 6 height 6
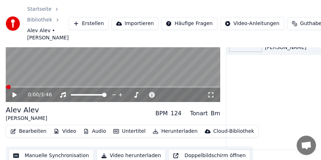
scroll to position [71, 0]
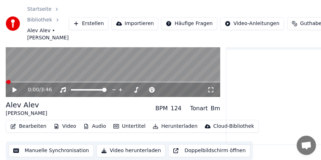
click at [48, 152] on button "Manuelle Synchronisation" at bounding box center [51, 150] width 85 height 13
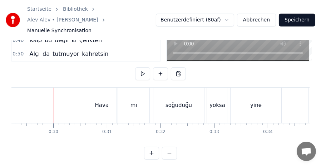
scroll to position [37, 0]
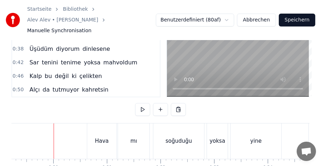
click at [49, 132] on div at bounding box center [49, 140] width 0 height 35
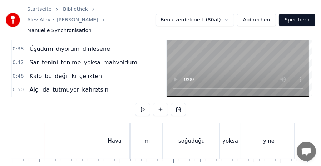
scroll to position [0, 1552]
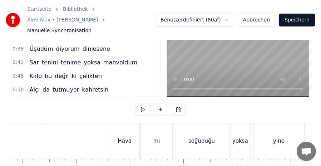
scroll to position [0, 1542]
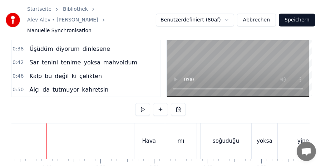
scroll to position [0, 1519]
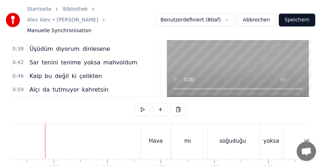
scroll to position [0, 1511]
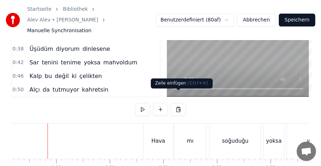
click at [180, 103] on button at bounding box center [178, 109] width 15 height 13
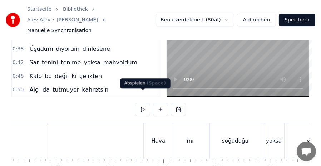
click at [145, 103] on button at bounding box center [142, 109] width 15 height 13
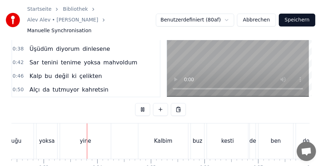
scroll to position [0, 1740]
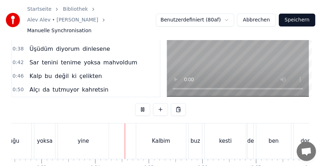
click at [145, 103] on button at bounding box center [142, 109] width 15 height 13
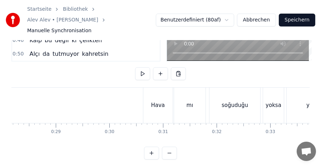
scroll to position [0, 0]
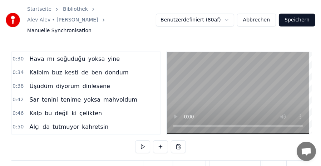
click at [259, 14] on button "Abbrechen" at bounding box center [256, 20] width 39 height 13
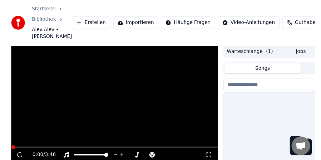
scroll to position [60, 0]
